Goal: Obtain resource: Obtain resource

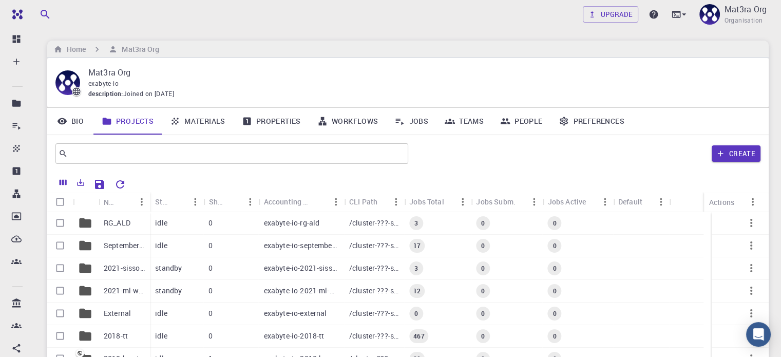
click at [207, 119] on link "Materials" at bounding box center [198, 121] width 72 height 27
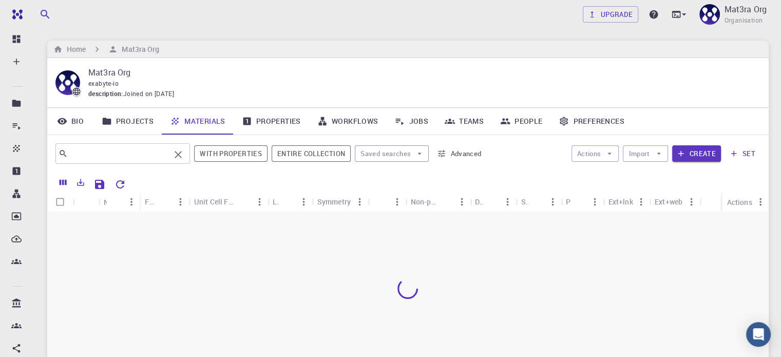
click at [139, 154] on input "text" at bounding box center [119, 153] width 102 height 14
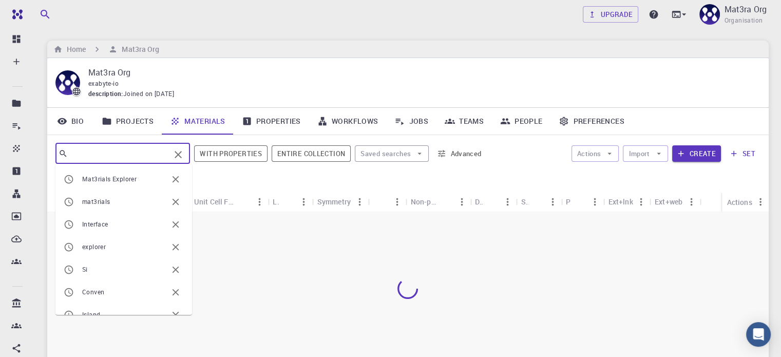
paste input "Gr/RuCl3"
type input "Gr/RuCl3"
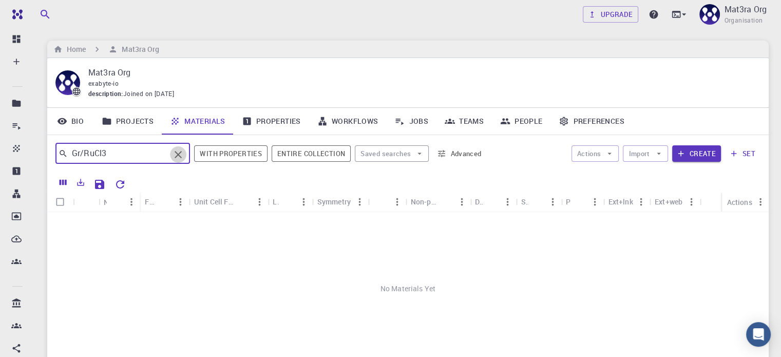
click at [182, 154] on icon "Clear" at bounding box center [178, 154] width 12 height 12
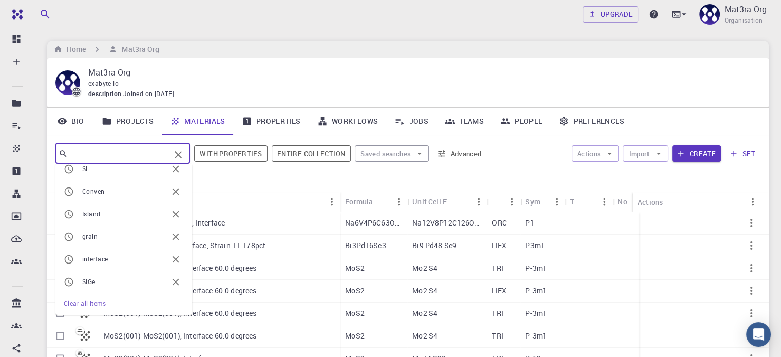
scroll to position [101, 0]
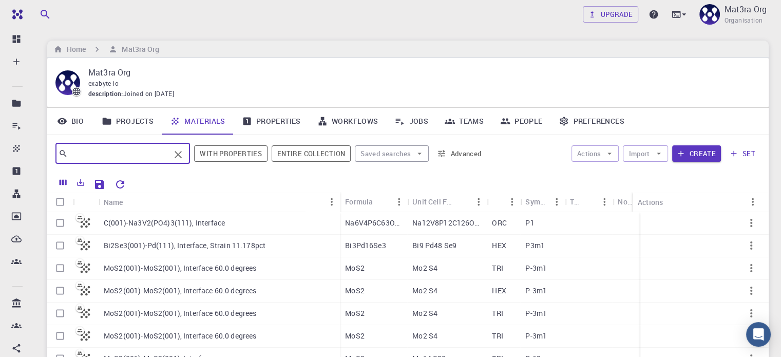
click at [110, 152] on input "text" at bounding box center [119, 153] width 102 height 14
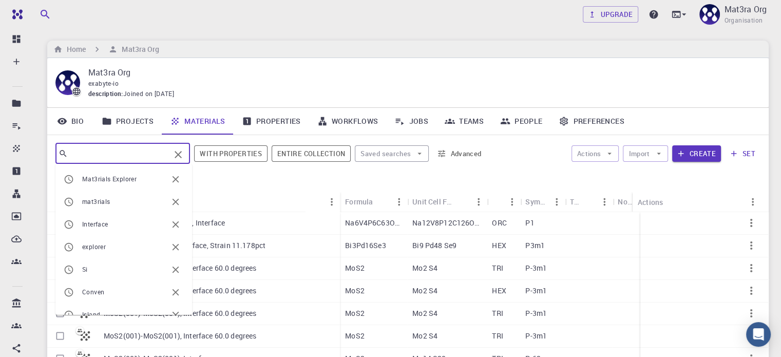
paste input "Gr/RuCl3"
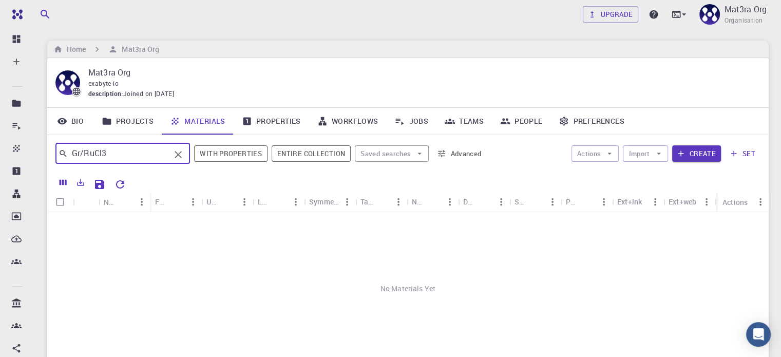
drag, startPoint x: 80, startPoint y: 154, endPoint x: 129, endPoint y: 157, distance: 49.4
click at [129, 157] on input "Gr/RuCl3" at bounding box center [119, 153] width 102 height 14
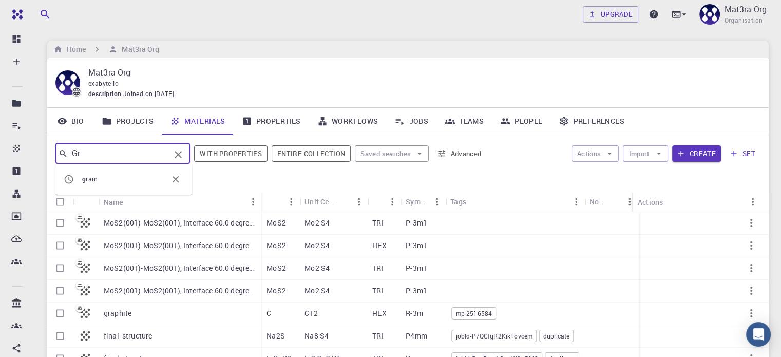
click at [101, 180] on span "gr ain" at bounding box center [124, 179] width 85 height 10
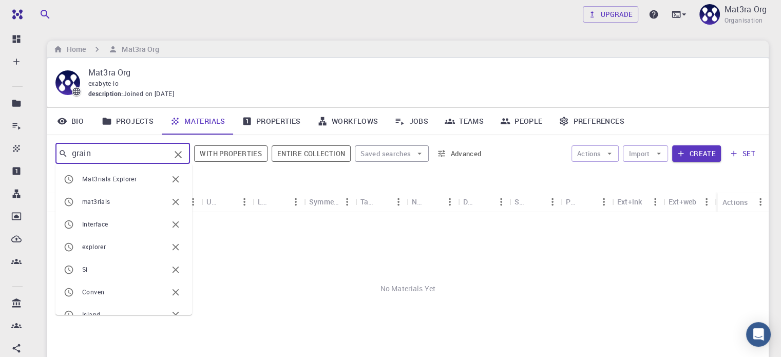
drag, startPoint x: 120, startPoint y: 152, endPoint x: 61, endPoint y: 154, distance: 58.6
click at [61, 154] on div "grain ​" at bounding box center [122, 153] width 135 height 21
paste input "Gr/RuCl3"
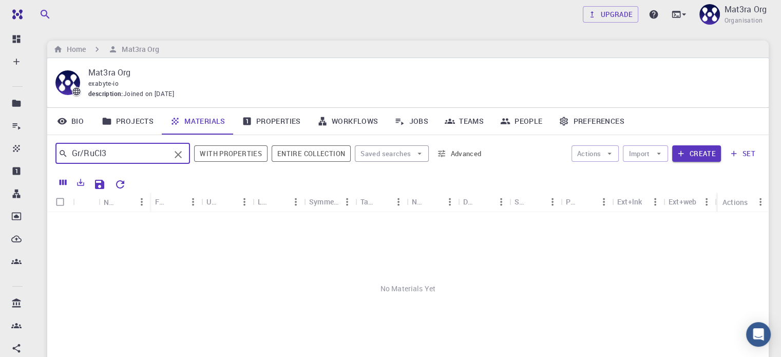
drag, startPoint x: 84, startPoint y: 152, endPoint x: 123, endPoint y: 160, distance: 39.8
click at [123, 160] on input "Gr/RuCl3" at bounding box center [119, 153] width 102 height 14
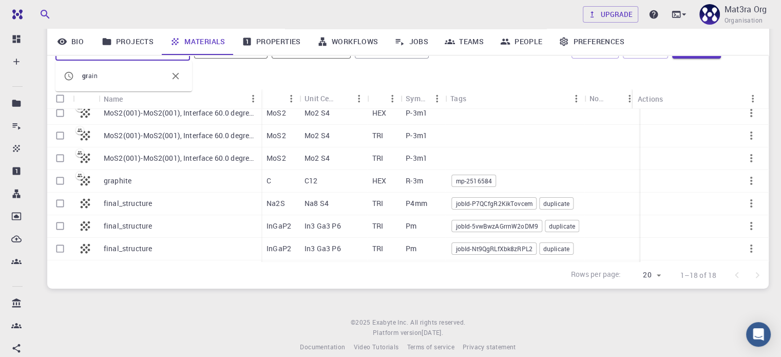
scroll to position [27, 0]
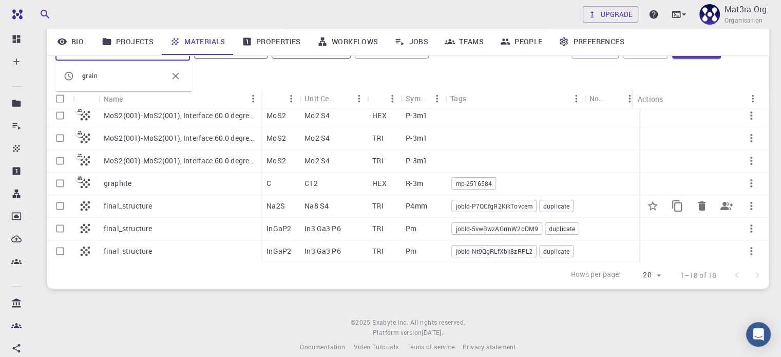
type input "Gr"
click at [143, 208] on p "final_structure" at bounding box center [128, 206] width 48 height 10
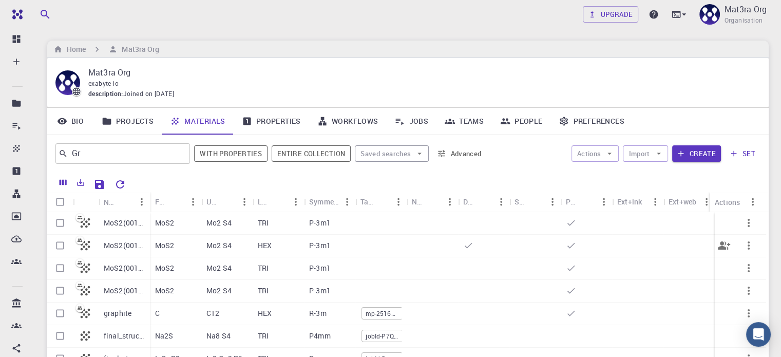
click at [124, 244] on p "MoS2(001)-MoS2(001), Interface 60.0 degrees" at bounding box center [124, 245] width 41 height 10
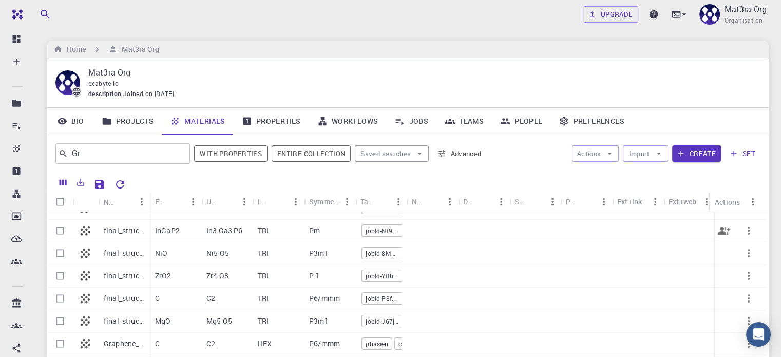
scroll to position [154, 0]
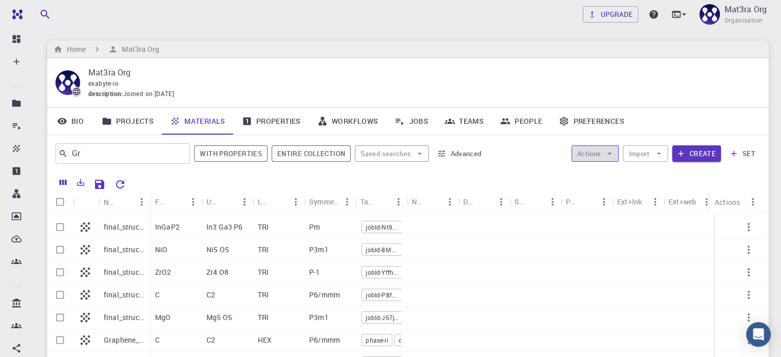
click at [611, 152] on icon "button" at bounding box center [610, 153] width 4 height 2
click at [657, 151] on icon "button" at bounding box center [658, 153] width 9 height 9
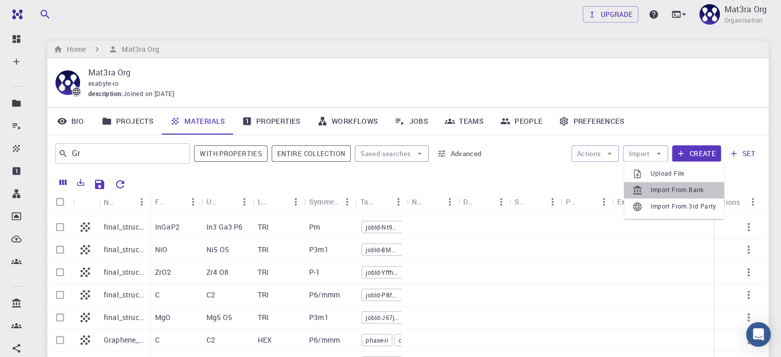
click at [656, 191] on span "Import From Bank" at bounding box center [683, 190] width 65 height 10
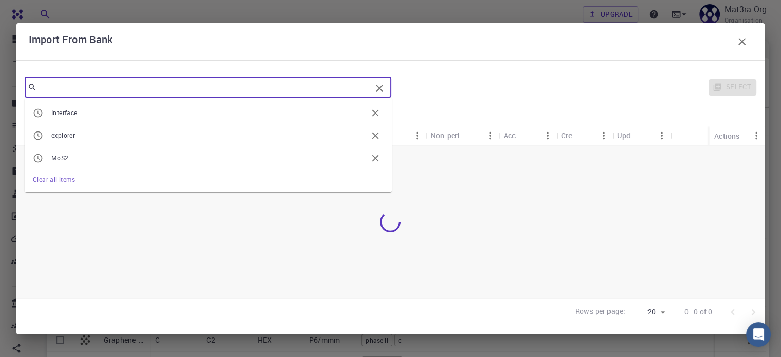
click at [61, 86] on input "text" at bounding box center [204, 87] width 334 height 14
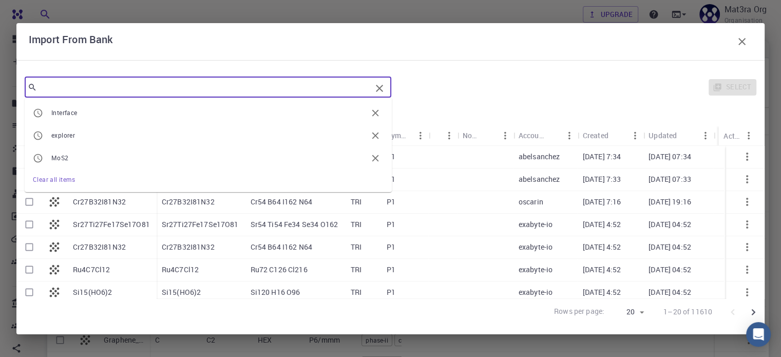
paste input "Gr/RuCl3"
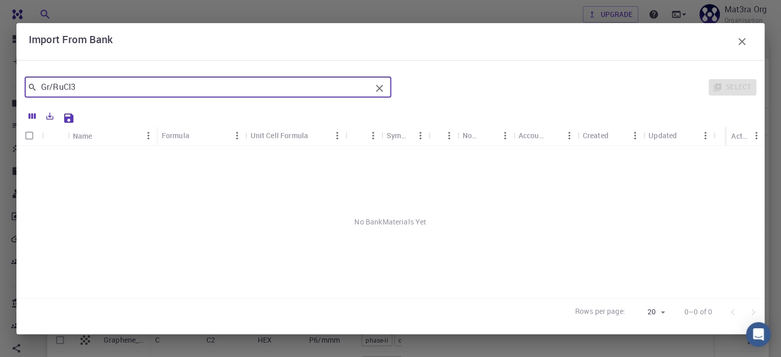
drag, startPoint x: 54, startPoint y: 87, endPoint x: 34, endPoint y: 88, distance: 20.6
click at [34, 88] on div "Gr/RuCl3 ​" at bounding box center [208, 87] width 367 height 21
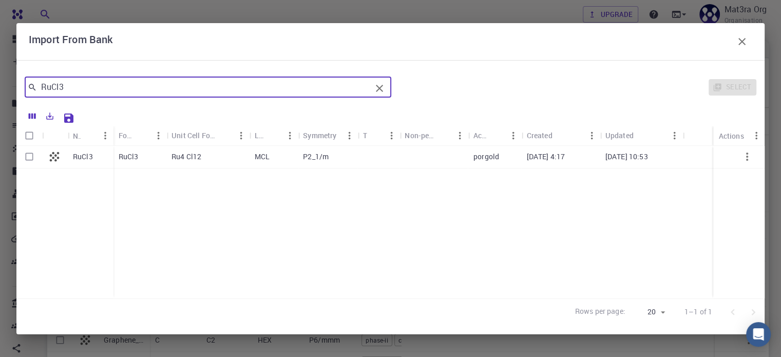
type input "RuCl3"
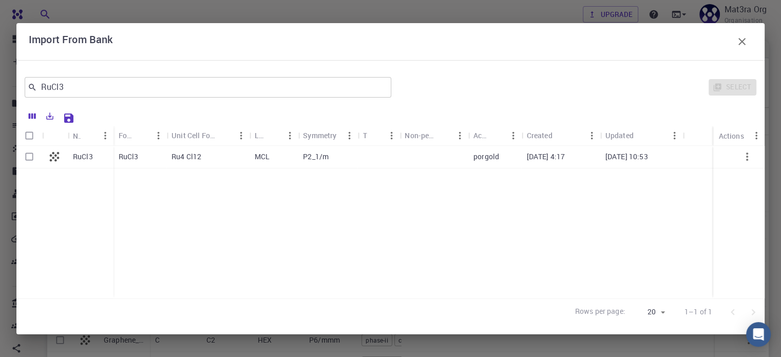
click at [86, 155] on p "RuCl3" at bounding box center [83, 156] width 20 height 10
checkbox input "true"
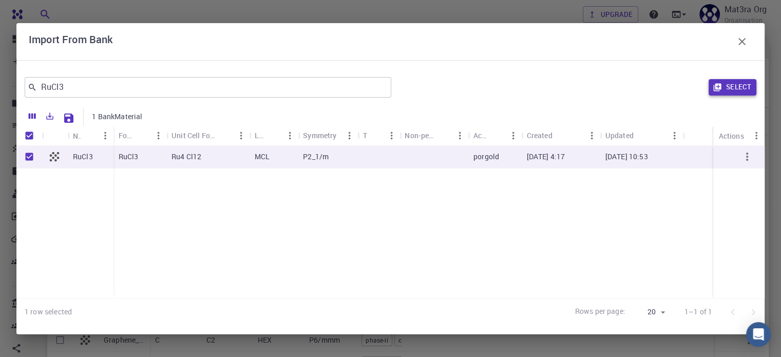
click at [729, 88] on button "Select" at bounding box center [733, 87] width 48 height 16
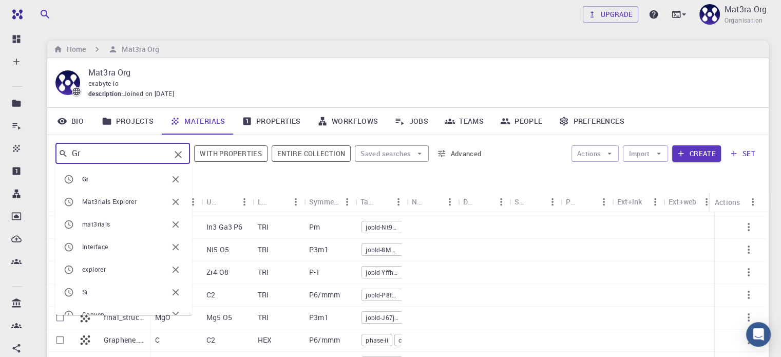
drag, startPoint x: 111, startPoint y: 149, endPoint x: 71, endPoint y: 156, distance: 40.5
click at [71, 156] on input "Gr" at bounding box center [119, 153] width 102 height 14
paste input "/RuCl3"
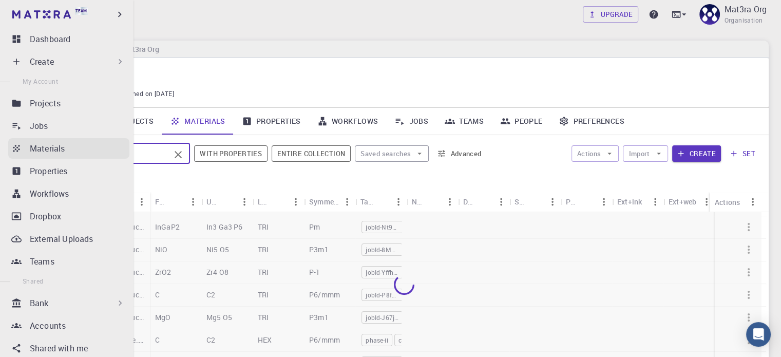
drag, startPoint x: 85, startPoint y: 152, endPoint x: 31, endPoint y: 154, distance: 53.9
click at [31, 154] on div "Team Dashboard Create New Job New Material Create Material Upload File Import f…" at bounding box center [390, 236] width 781 height 472
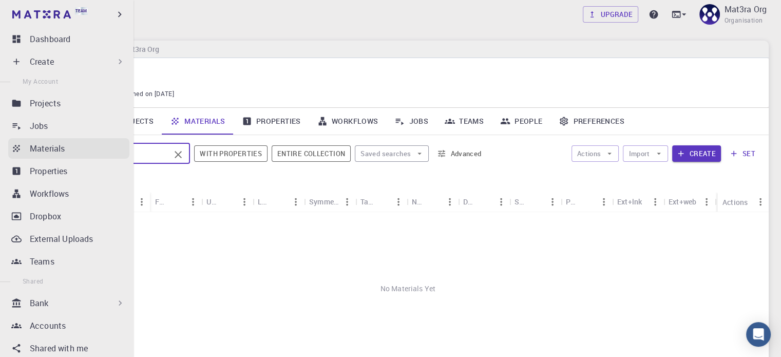
scroll to position [0, 0]
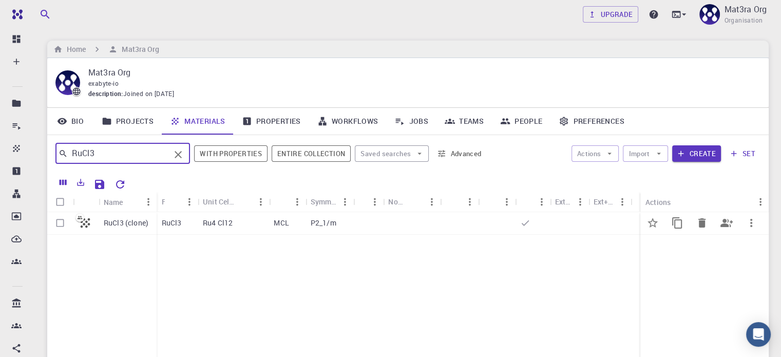
type input "RuCl3"
click at [123, 223] on p "RuCl3 (clone)" at bounding box center [126, 223] width 45 height 10
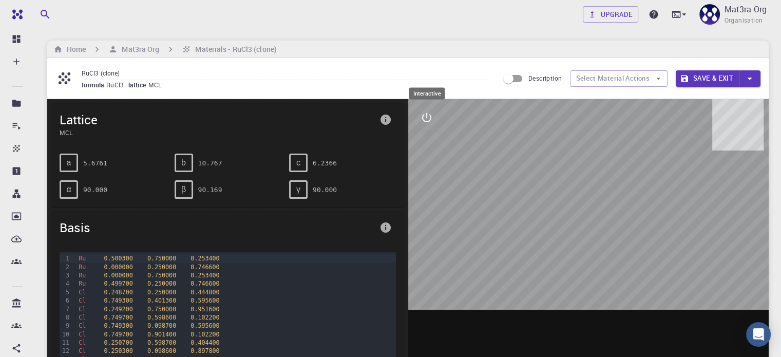
click at [425, 117] on icon "interactive" at bounding box center [427, 117] width 12 height 12
click at [427, 144] on icon "view" at bounding box center [427, 142] width 12 height 12
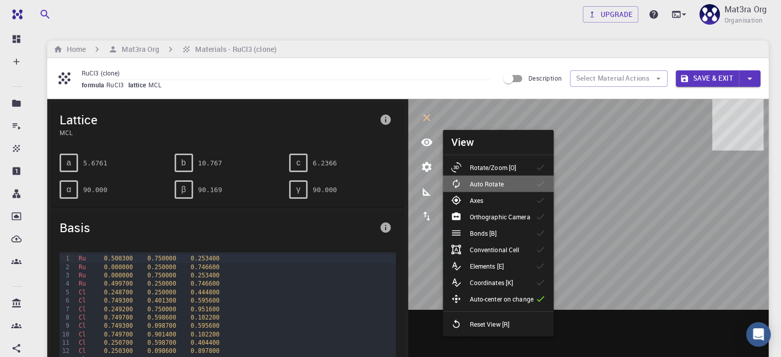
click at [490, 186] on p "Auto Rotate" at bounding box center [486, 183] width 34 height 9
click at [646, 320] on div at bounding box center [588, 258] width 361 height 319
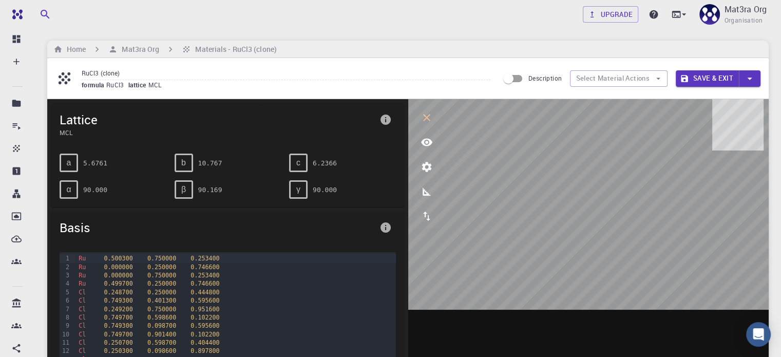
click at [646, 320] on div at bounding box center [588, 258] width 361 height 319
